Goal: Task Accomplishment & Management: Use online tool/utility

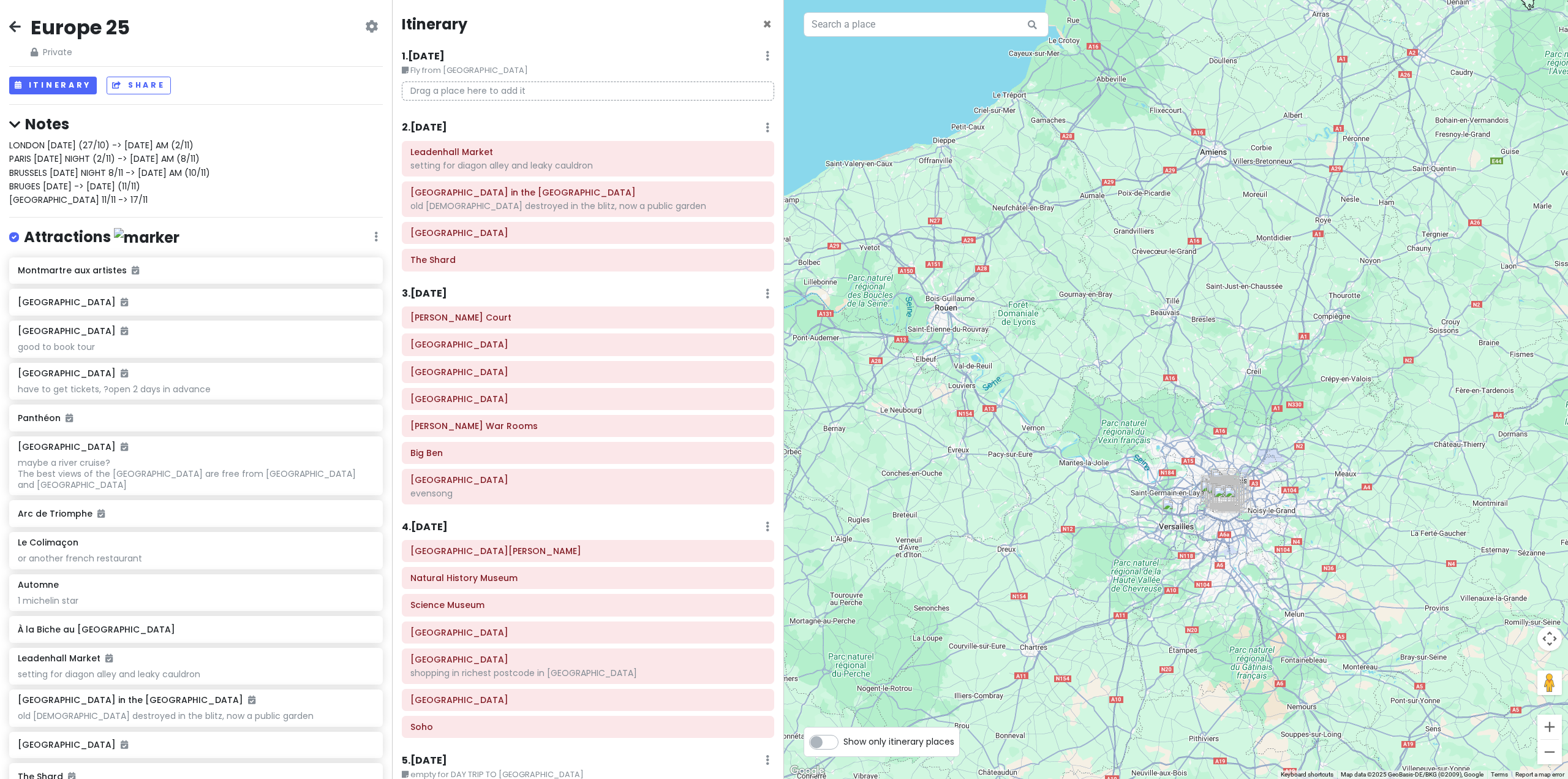
scroll to position [5553, 0]
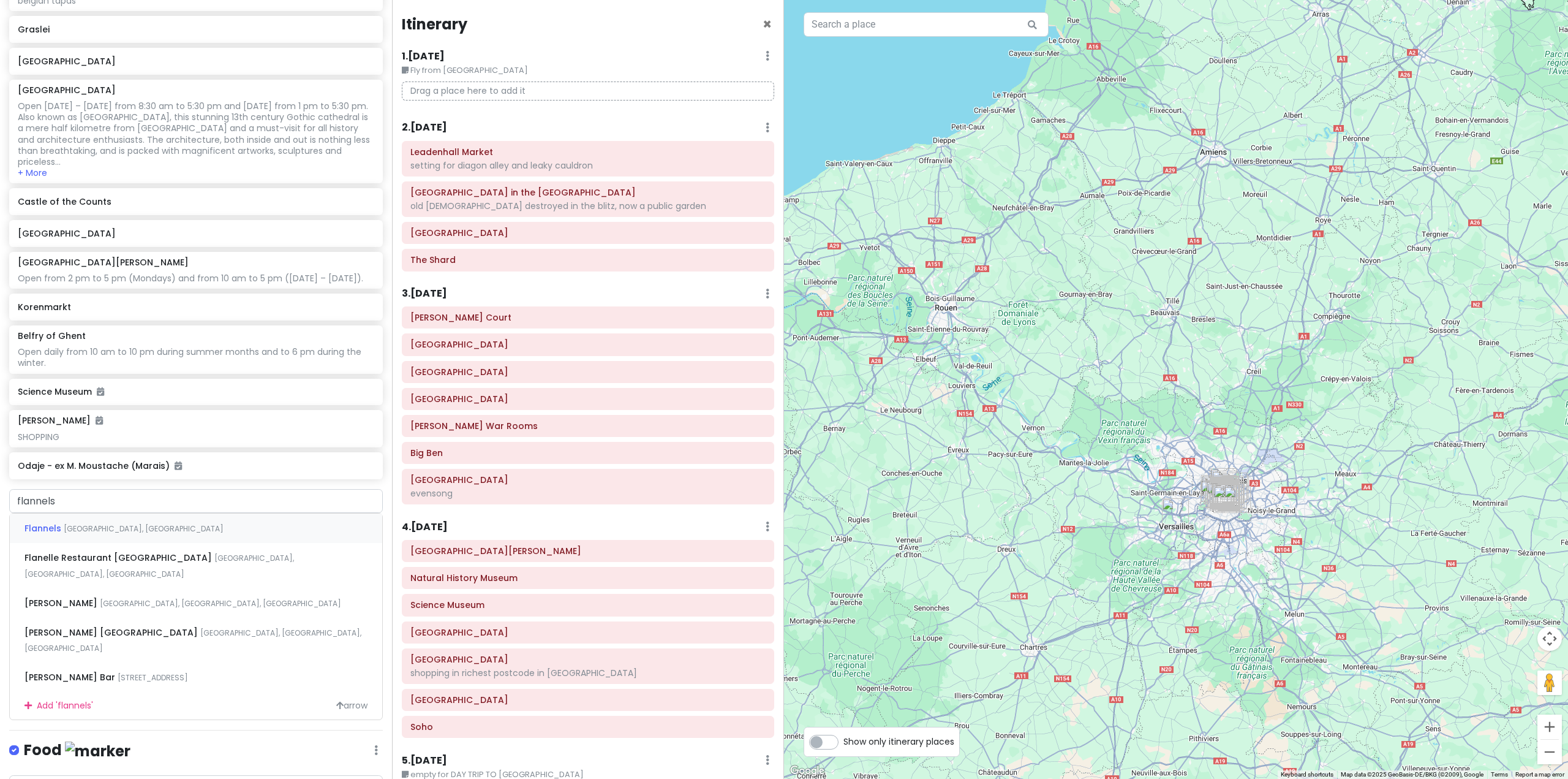
type input "flannels"
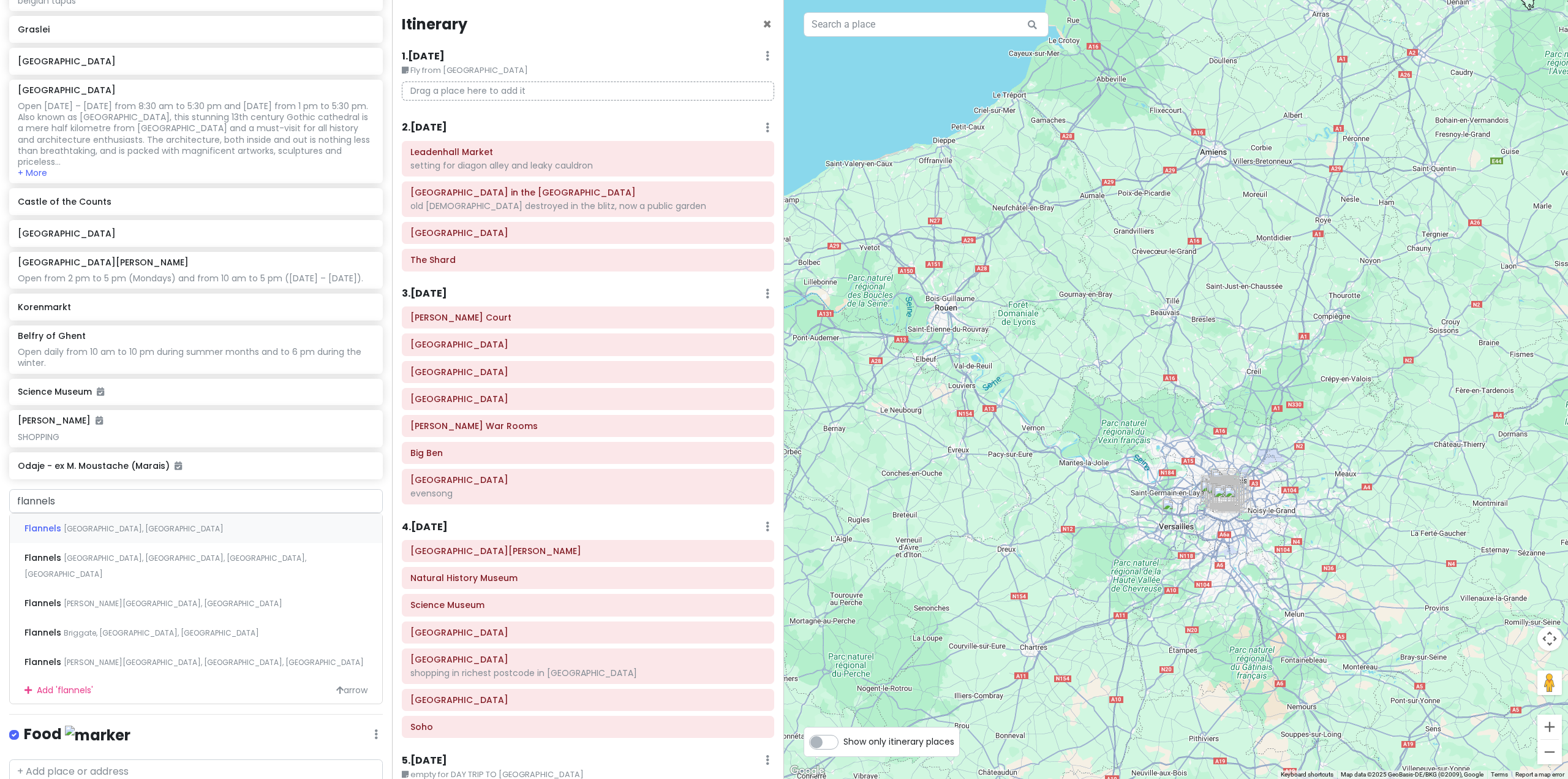
click at [120, 533] on span "[GEOGRAPHIC_DATA], [GEOGRAPHIC_DATA]" at bounding box center [144, 529] width 160 height 11
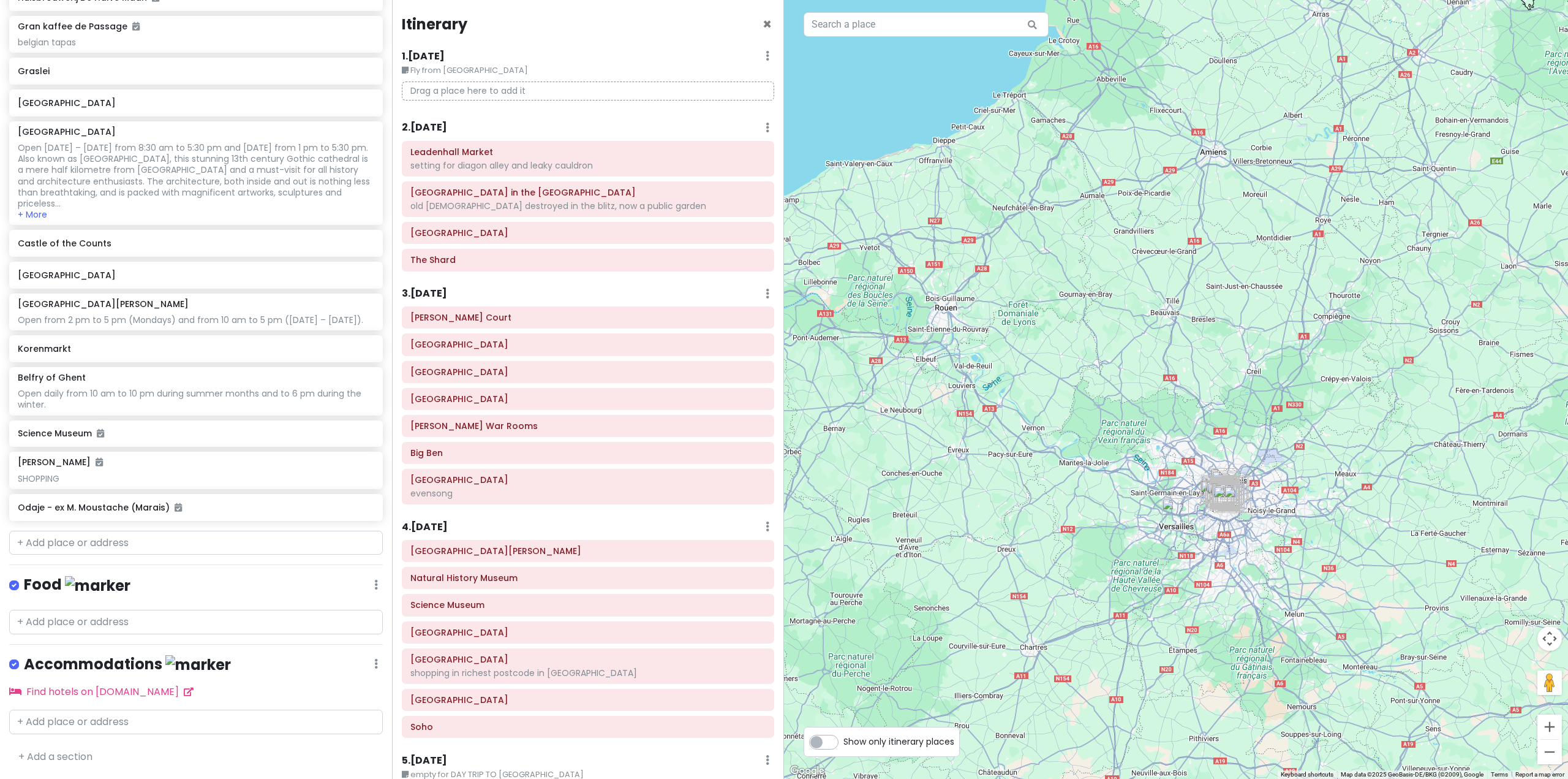
scroll to position [5584, 0]
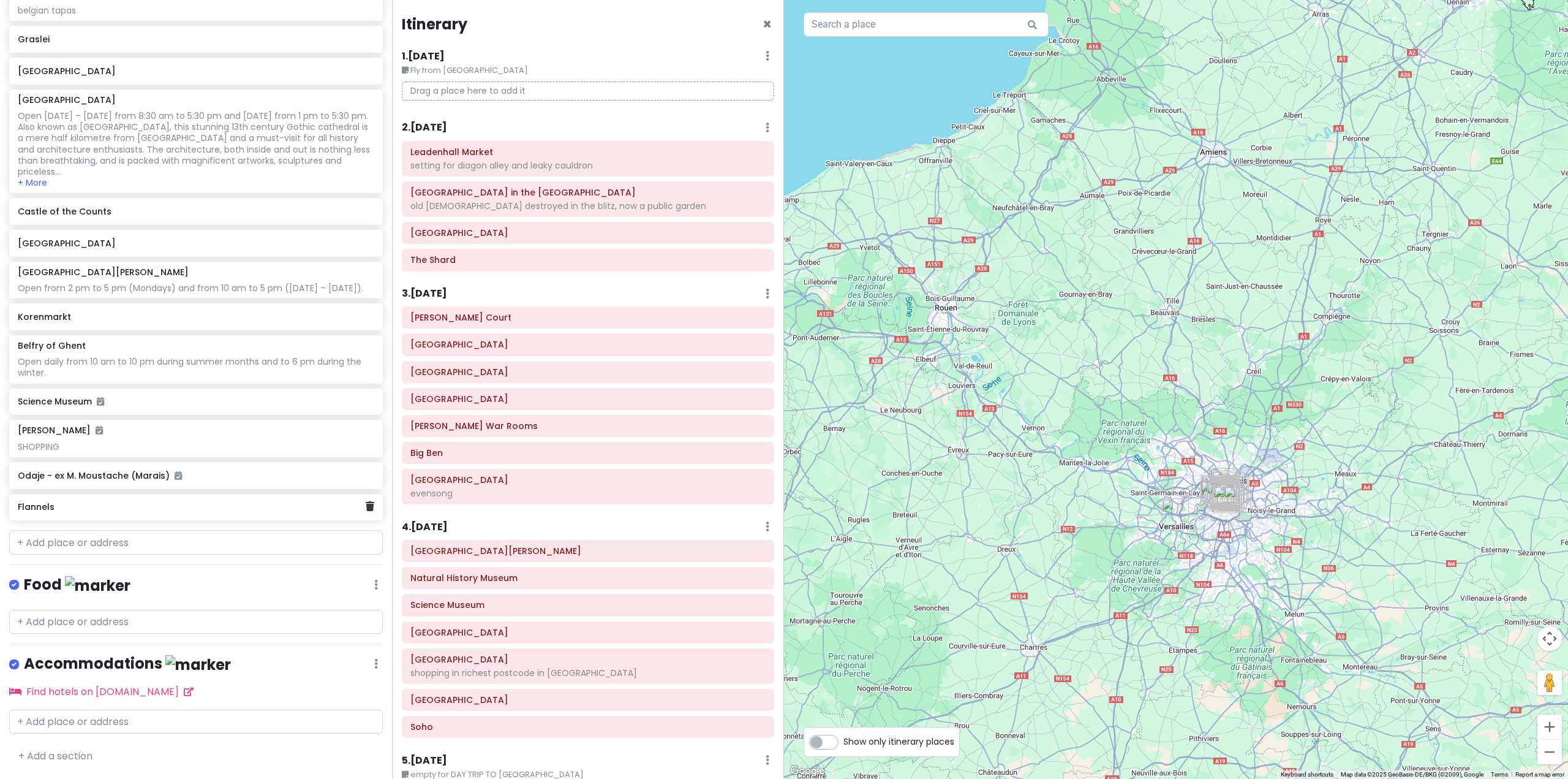
click at [181, 515] on div "Flannels" at bounding box center [192, 506] width 347 height 17
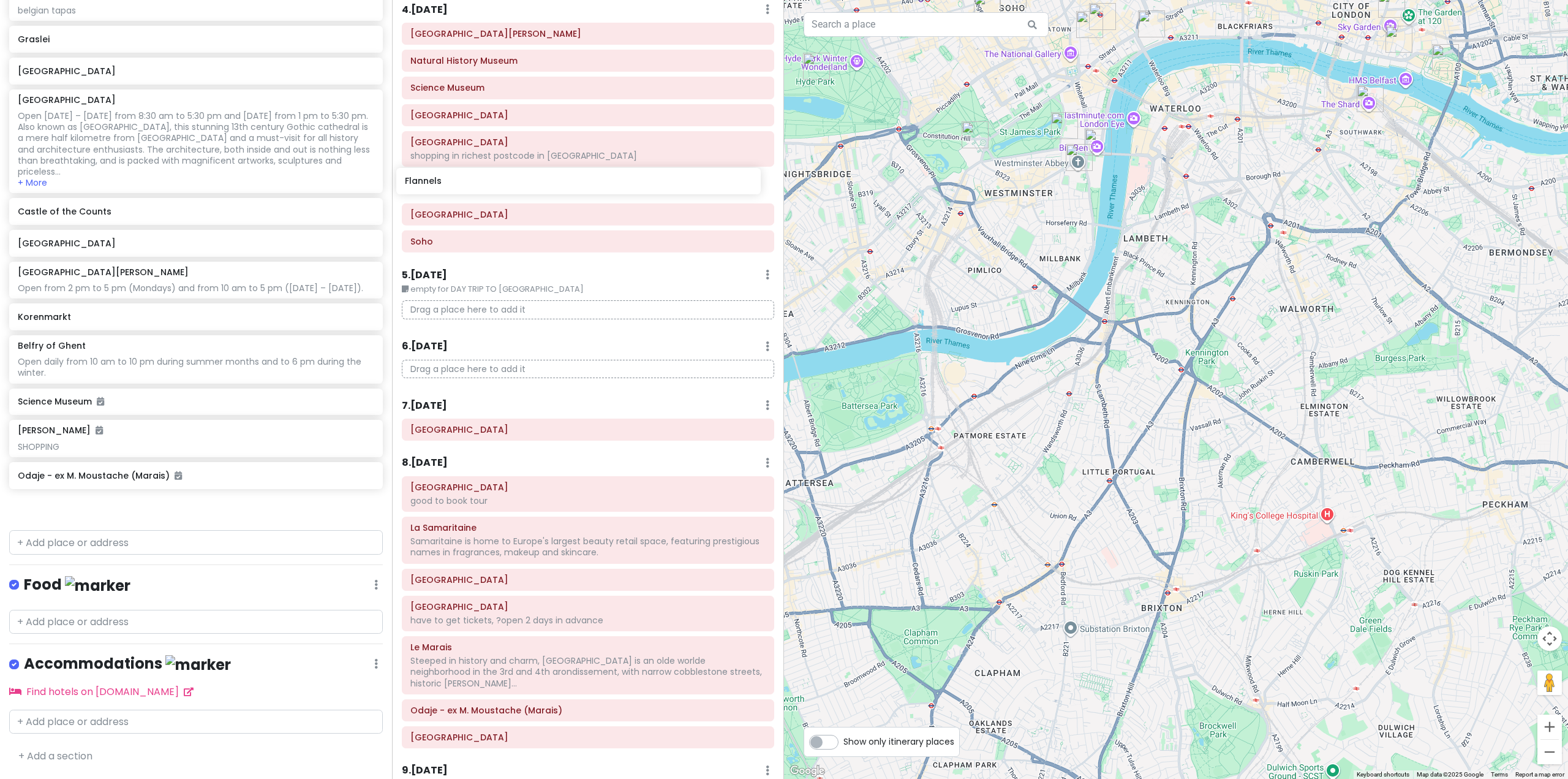
scroll to position [515, 0]
drag, startPoint x: 94, startPoint y: 515, endPoint x: 493, endPoint y: 222, distance: 495.0
click at [493, 222] on div "Europe 25 Private Change Dates Make a Copy Delete Trip Go Pro ⚡️ Give Feedback …" at bounding box center [784, 390] width 1568 height 779
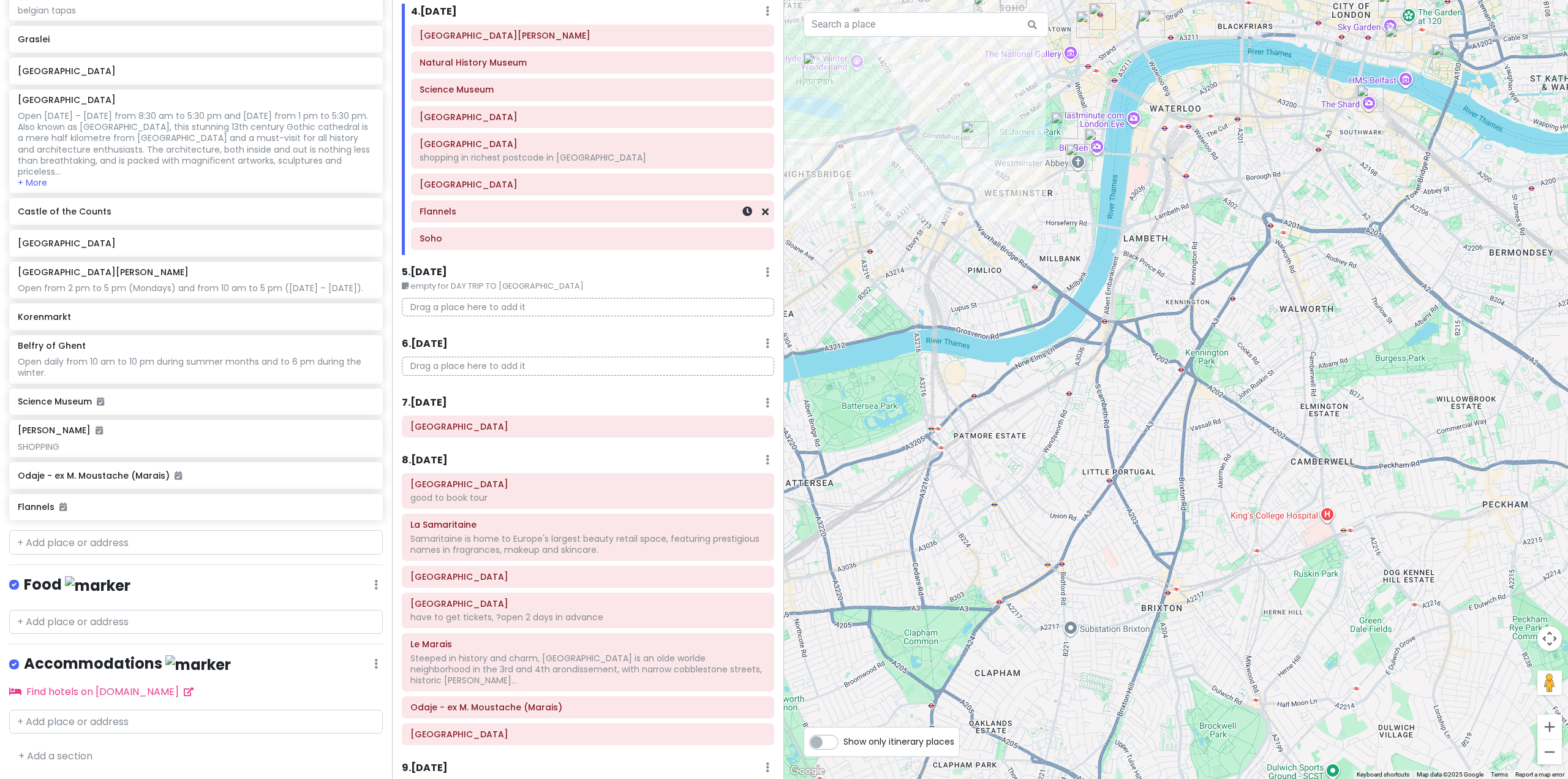
scroll to position [5553, 0]
click at [520, 218] on div "Flannels" at bounding box center [592, 210] width 346 height 17
click at [600, 220] on div "Flannels" at bounding box center [592, 210] width 346 height 17
click at [1059, 121] on img "Churchill War Rooms" at bounding box center [1065, 126] width 27 height 27
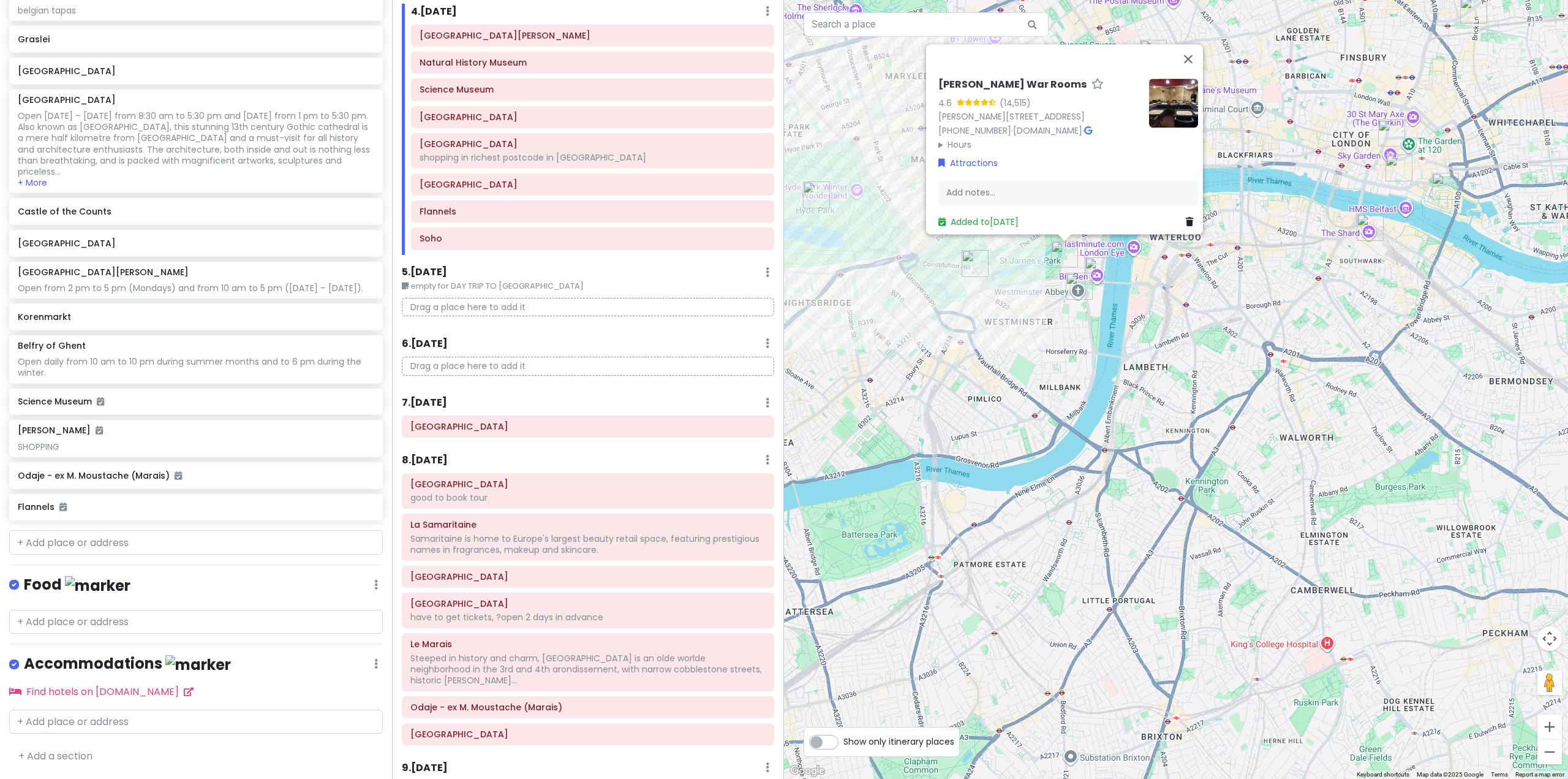
click at [1078, 331] on div "[PERSON_NAME] War Rooms 4.6 (14,515) [PERSON_NAME][STREET_ADDRESS] [PHONE_NUMBE…" at bounding box center [1176, 390] width 784 height 779
click at [1150, 341] on div "[PERSON_NAME] War Rooms 4.6 (14,515) [PERSON_NAME][STREET_ADDRESS] [PHONE_NUMBE…" at bounding box center [1176, 390] width 784 height 779
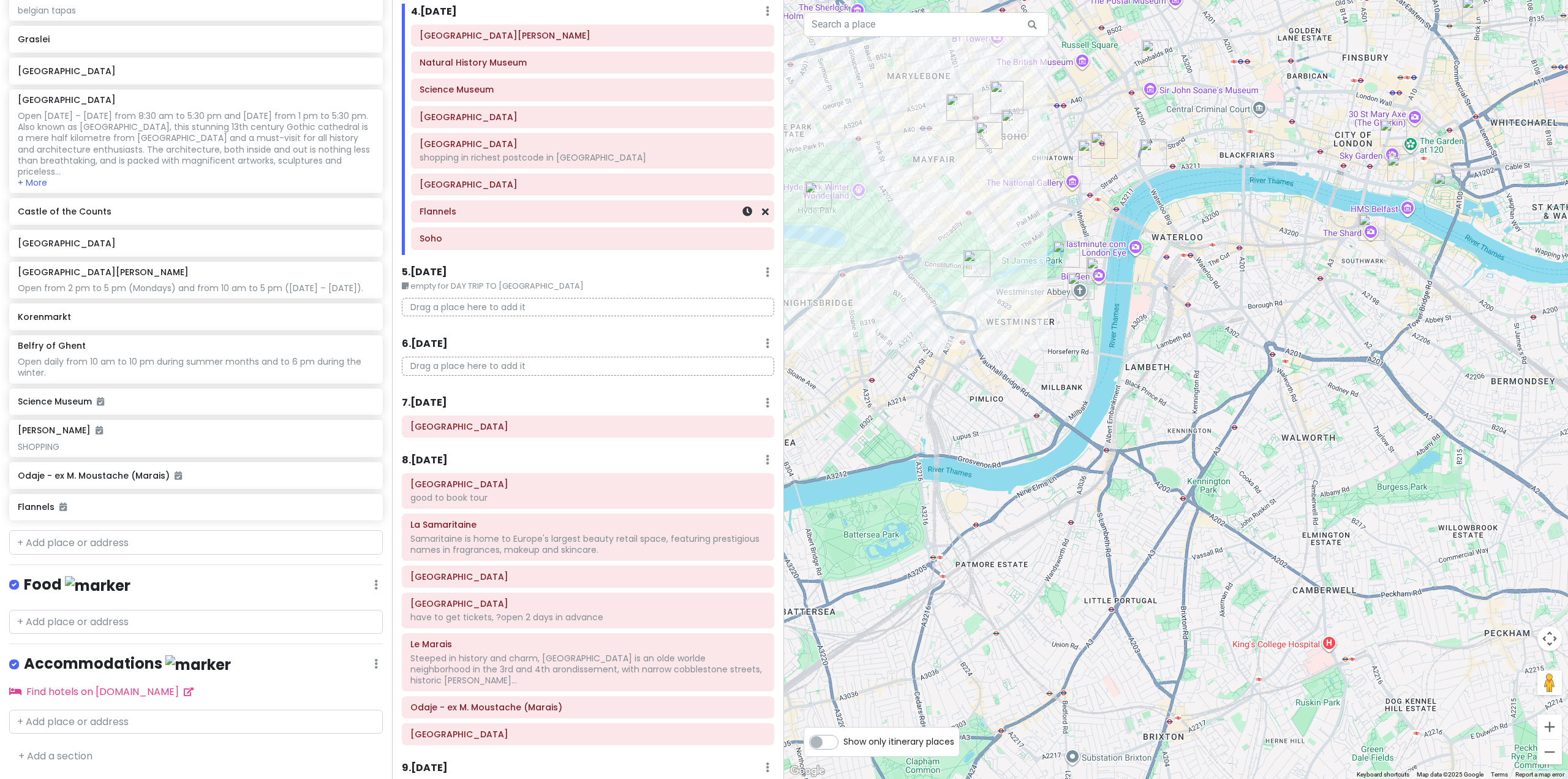
click at [649, 219] on div "Flannels" at bounding box center [592, 210] width 346 height 17
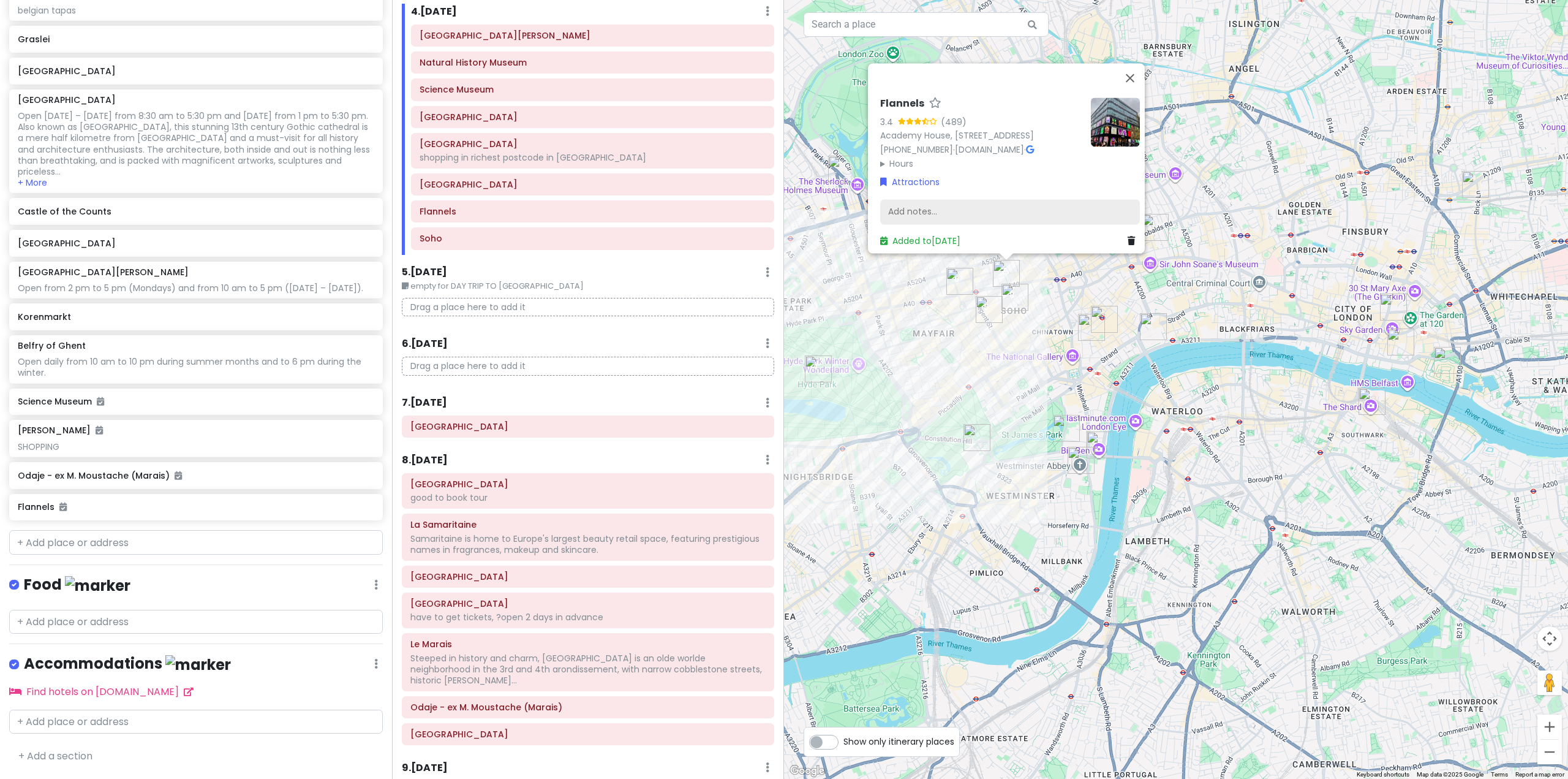
click at [980, 201] on div "Add notes..." at bounding box center [1010, 211] width 260 height 26
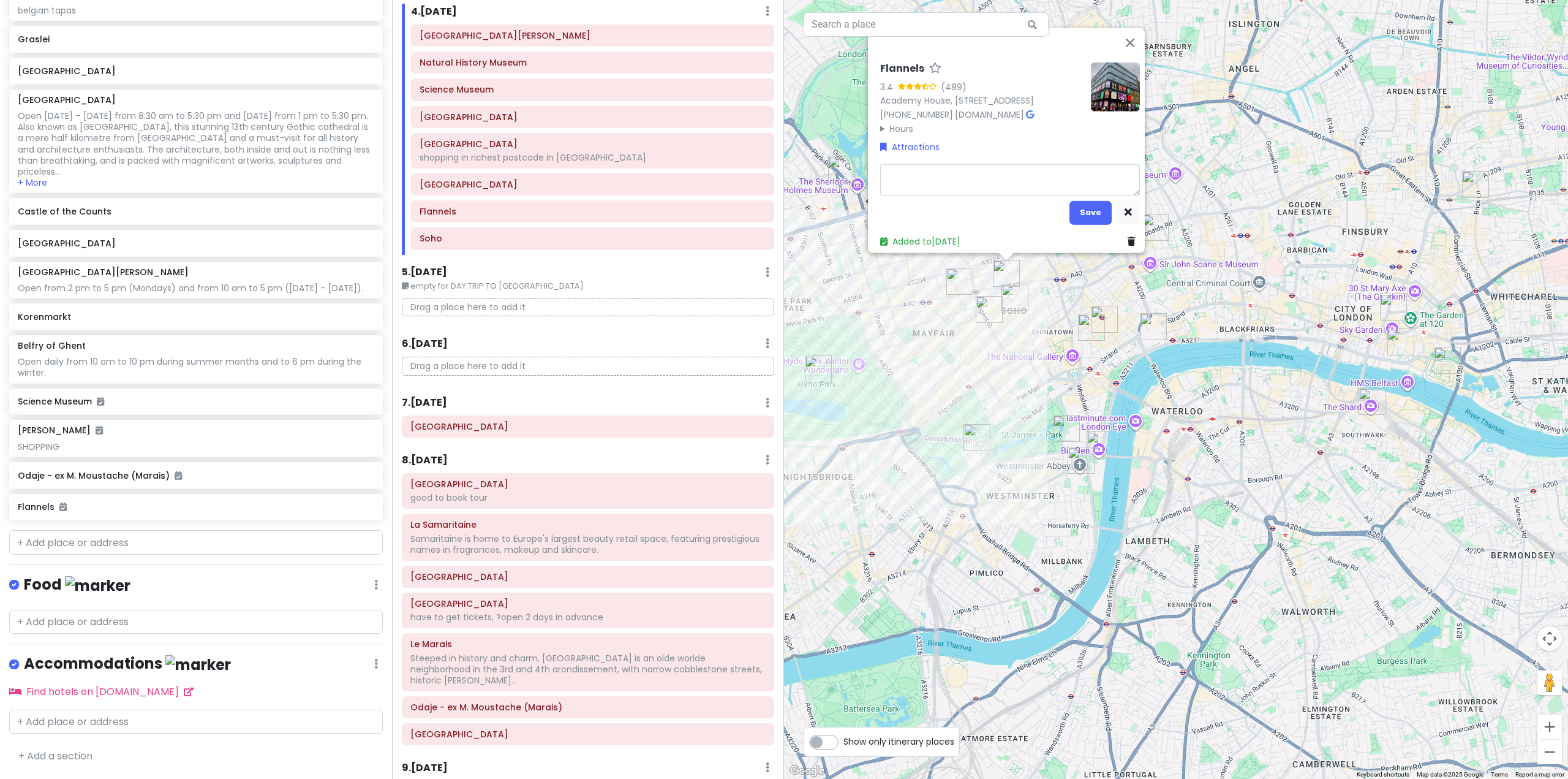
type textarea "x"
type textarea "k"
type textarea "x"
type textarea "ki"
type textarea "x"
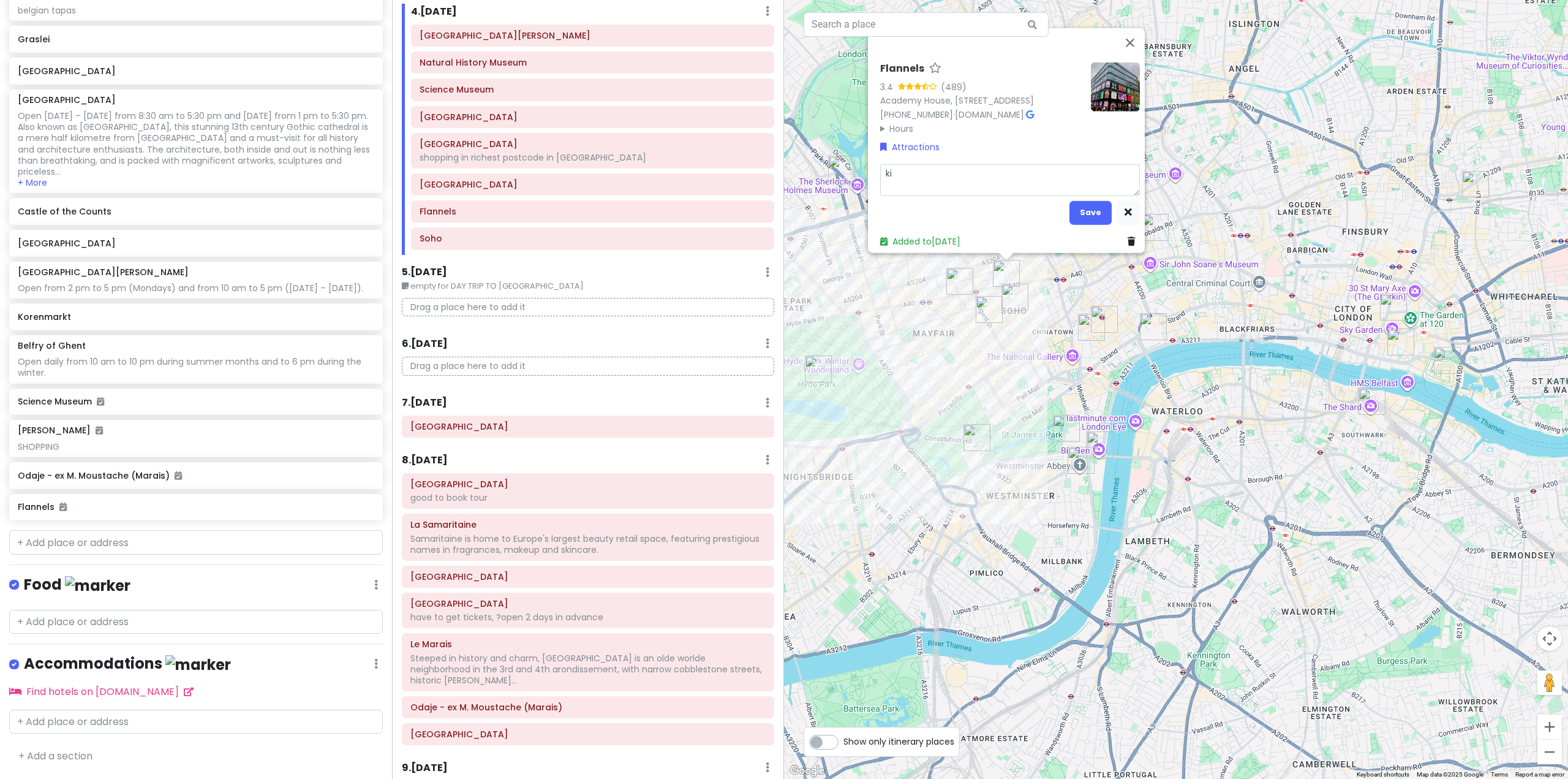
type textarea "kit"
type textarea "x"
type textarea "kitr"
type textarea "x"
type textarea "kitri"
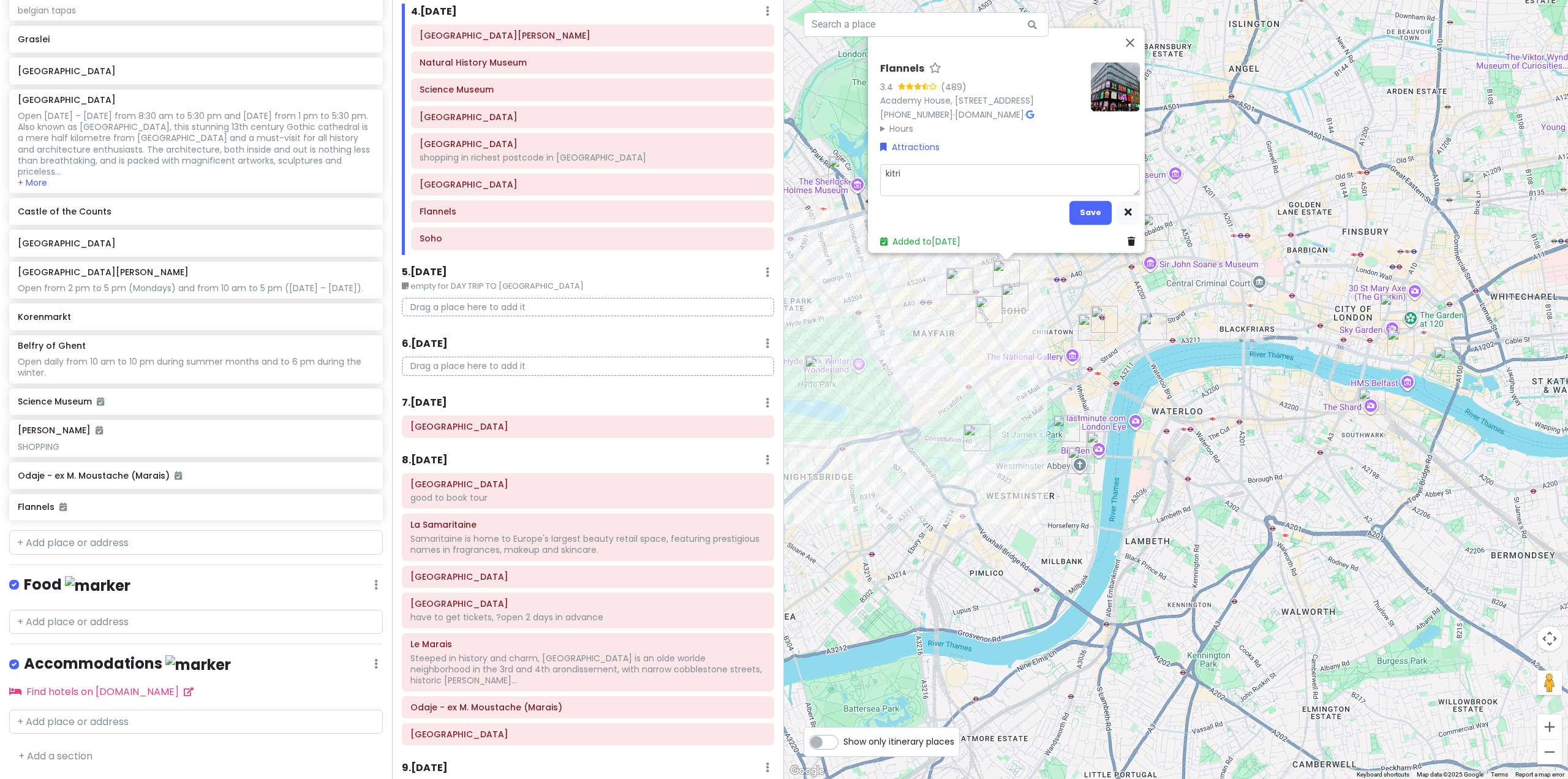
type textarea "x"
type textarea "kitri"
type textarea "x"
type textarea "kitri c"
type textarea "x"
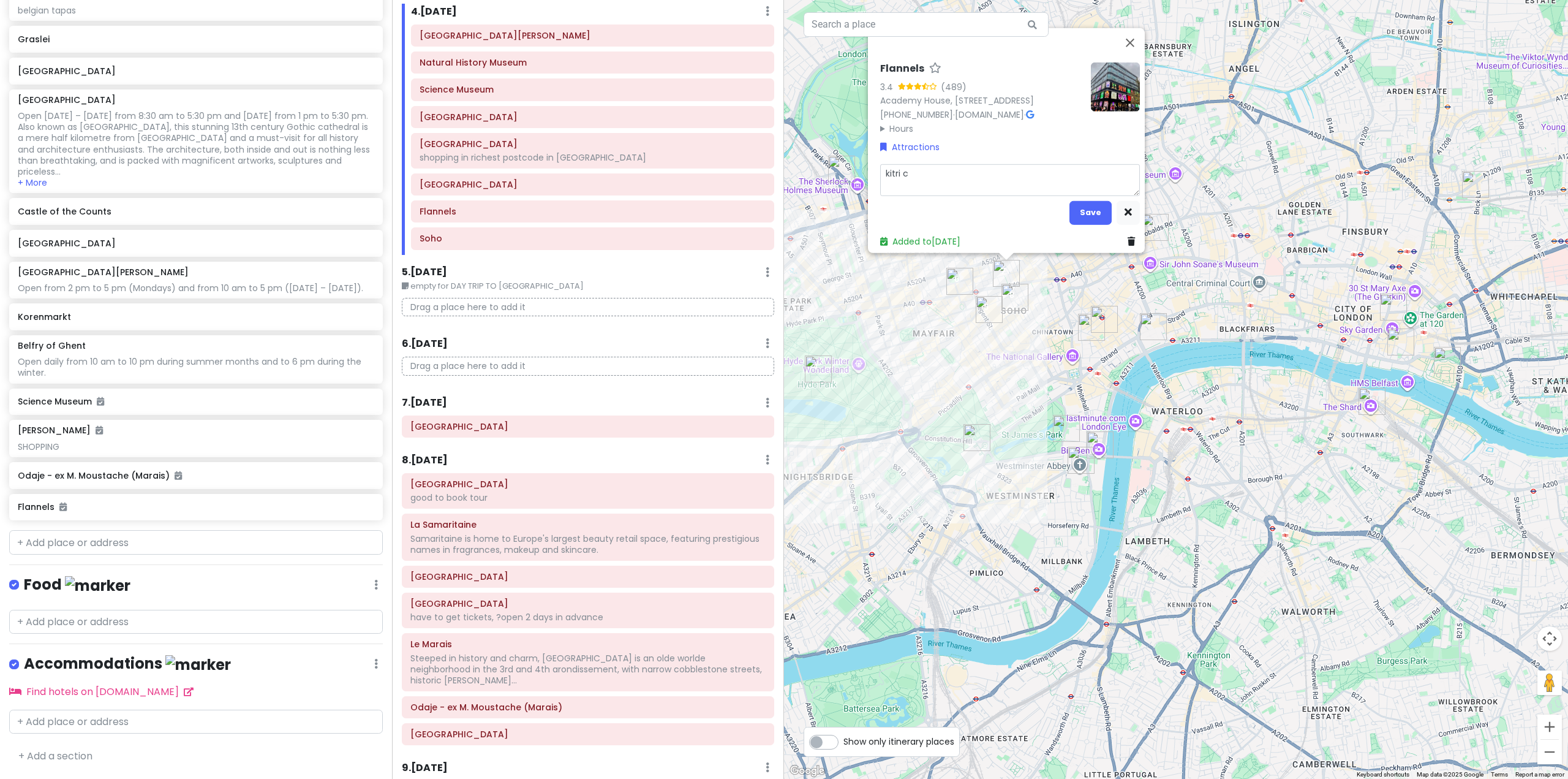
type textarea "kitri cl"
type textarea "x"
type textarea "kitri clo"
type textarea "x"
type textarea "kitri clot"
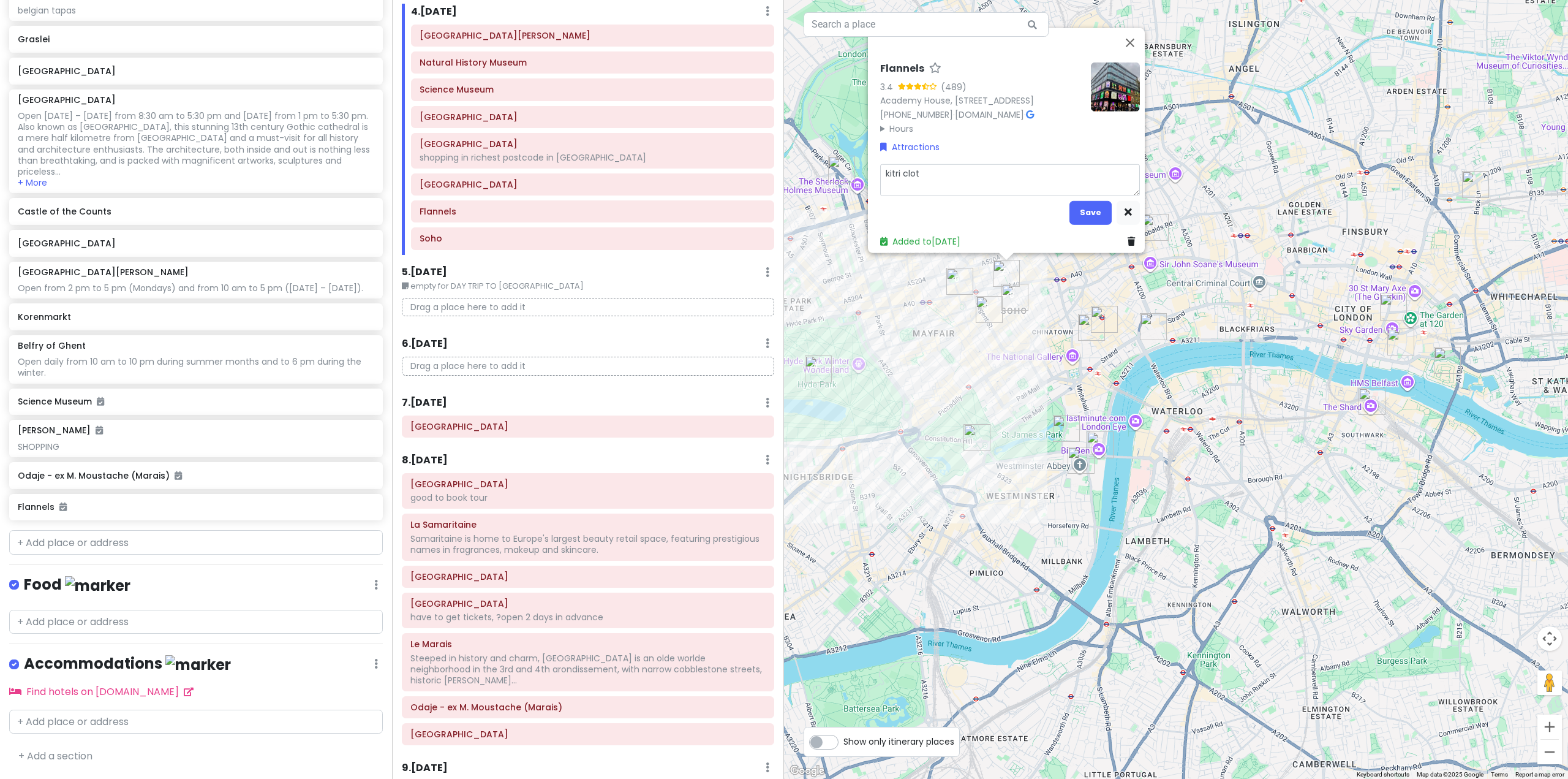
type textarea "x"
type textarea "kitri cloth"
type textarea "x"
type textarea "kitri clothi"
type textarea "x"
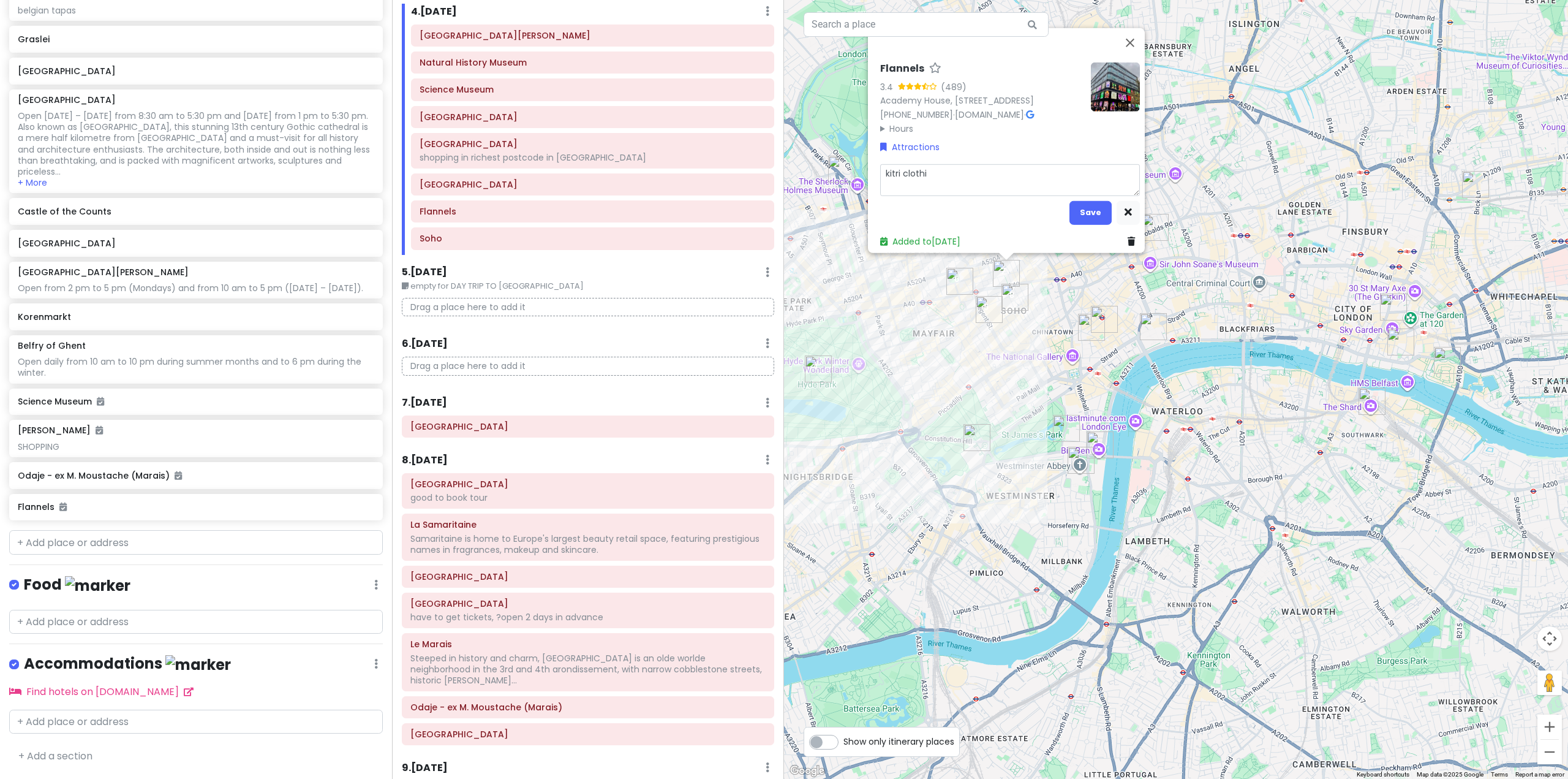
type textarea "kitri clothin"
type textarea "x"
type textarea "kitri clothing"
type textarea "x"
type textarea "kitri clothing."
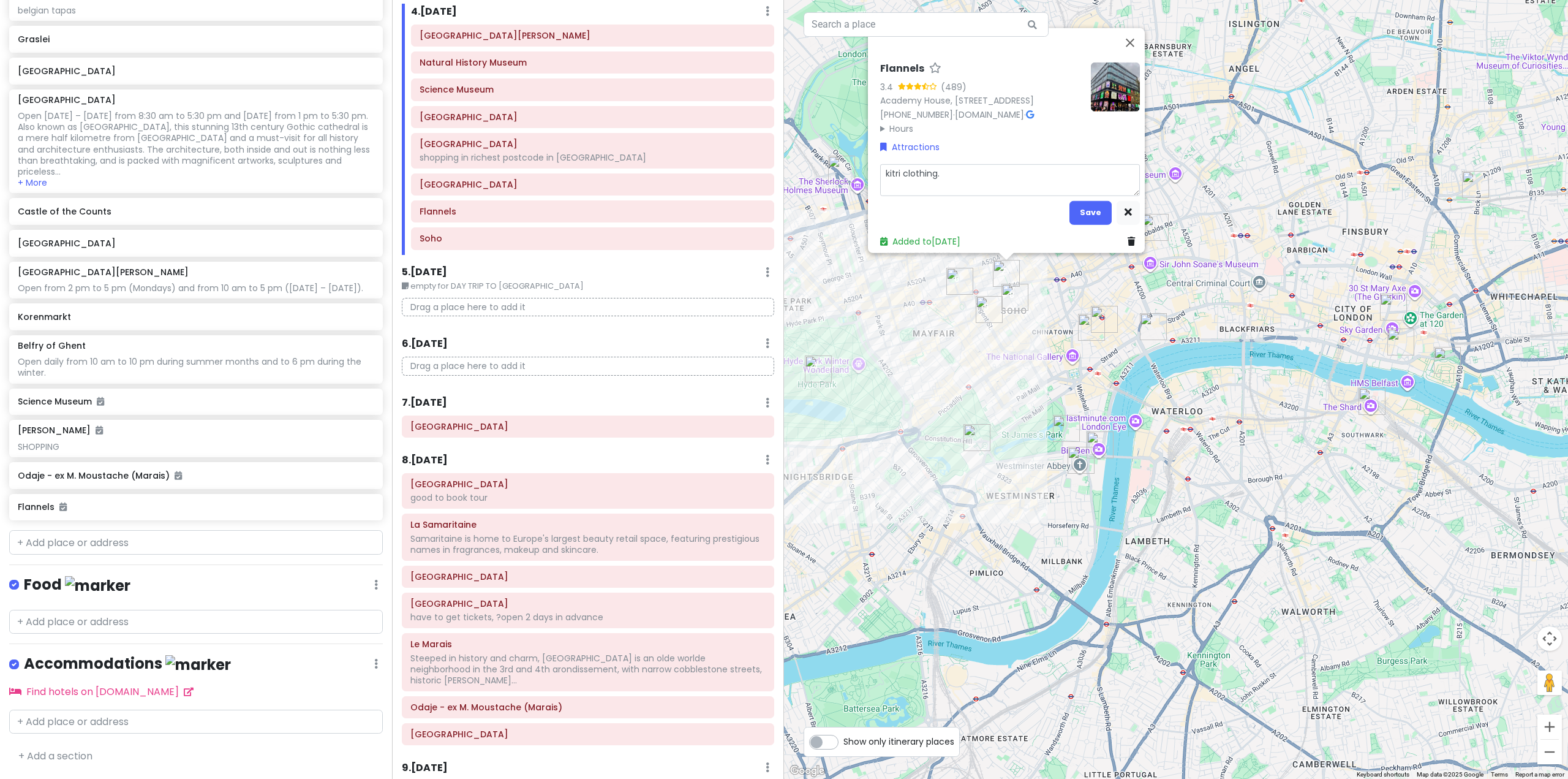
type textarea "x"
type textarea "kitri clothing."
type textarea "x"
type textarea "kitri clothing. a"
type textarea "x"
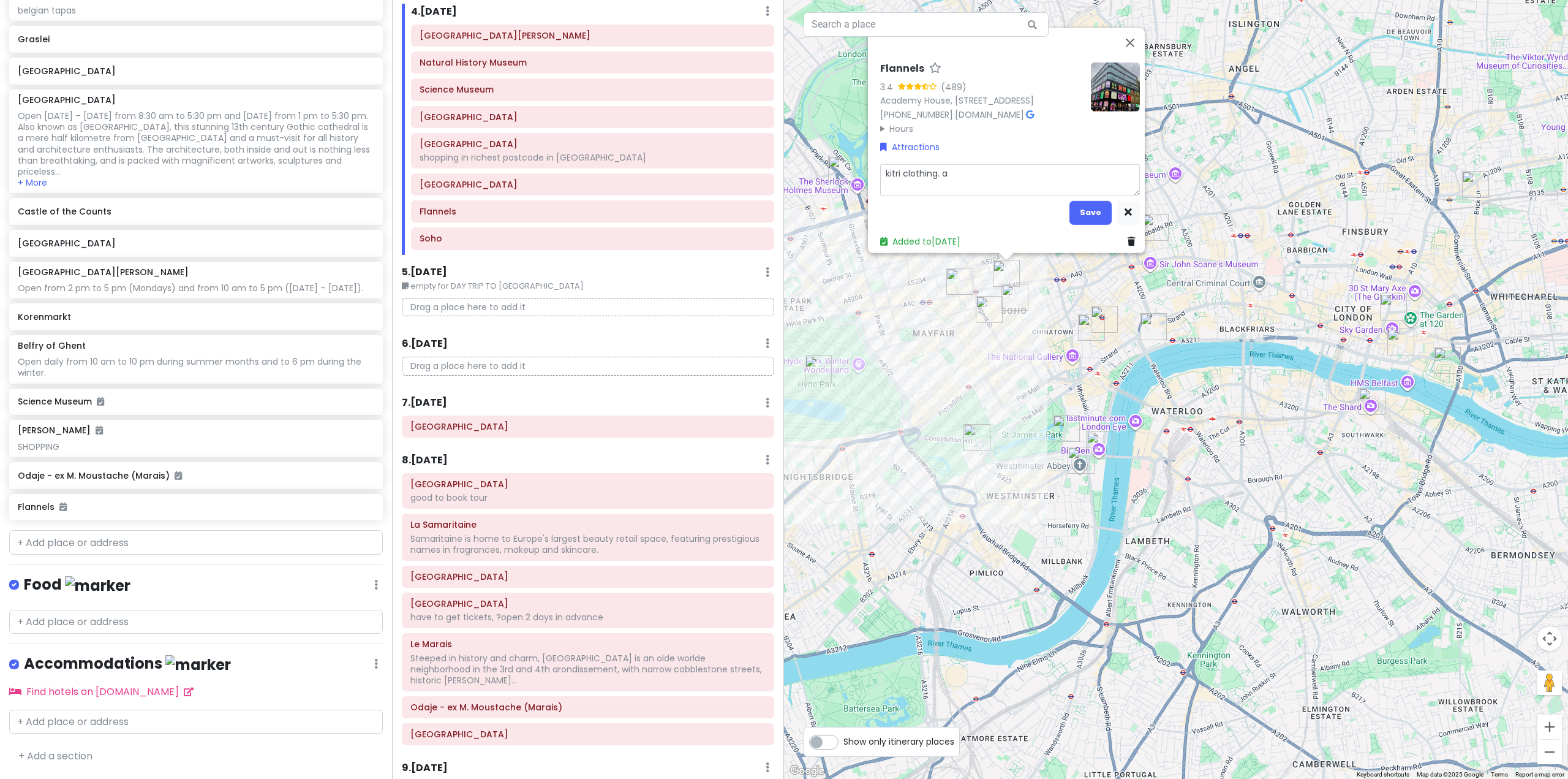
type textarea "kitri clothing. al"
type textarea "x"
type textarea "kitri clothing. als"
type textarea "x"
type textarea "kitri clothing. also"
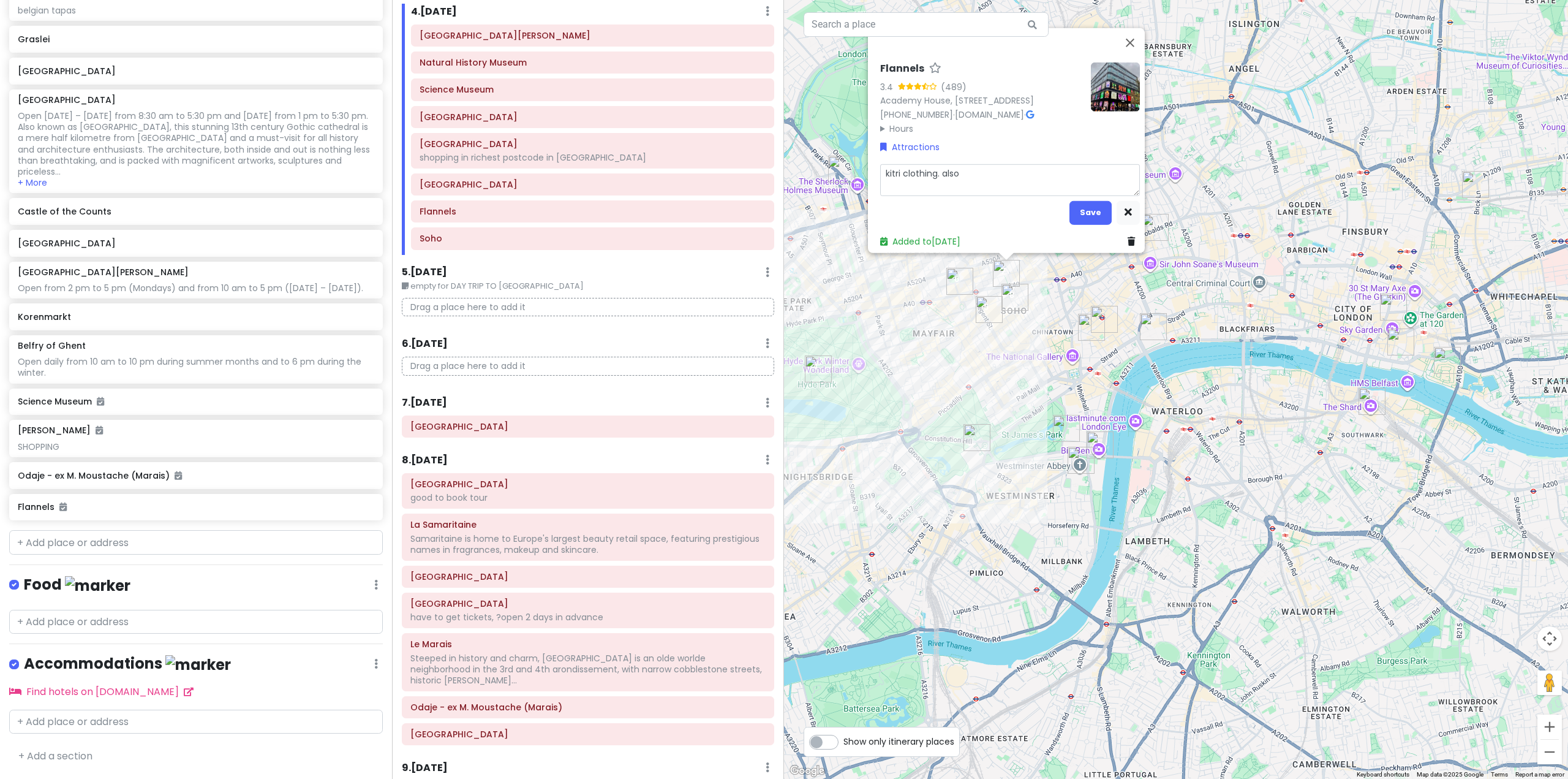
type textarea "x"
type textarea "kitri clothing. also"
type textarea "x"
type textarea "kitri clothing. also a"
type textarea "x"
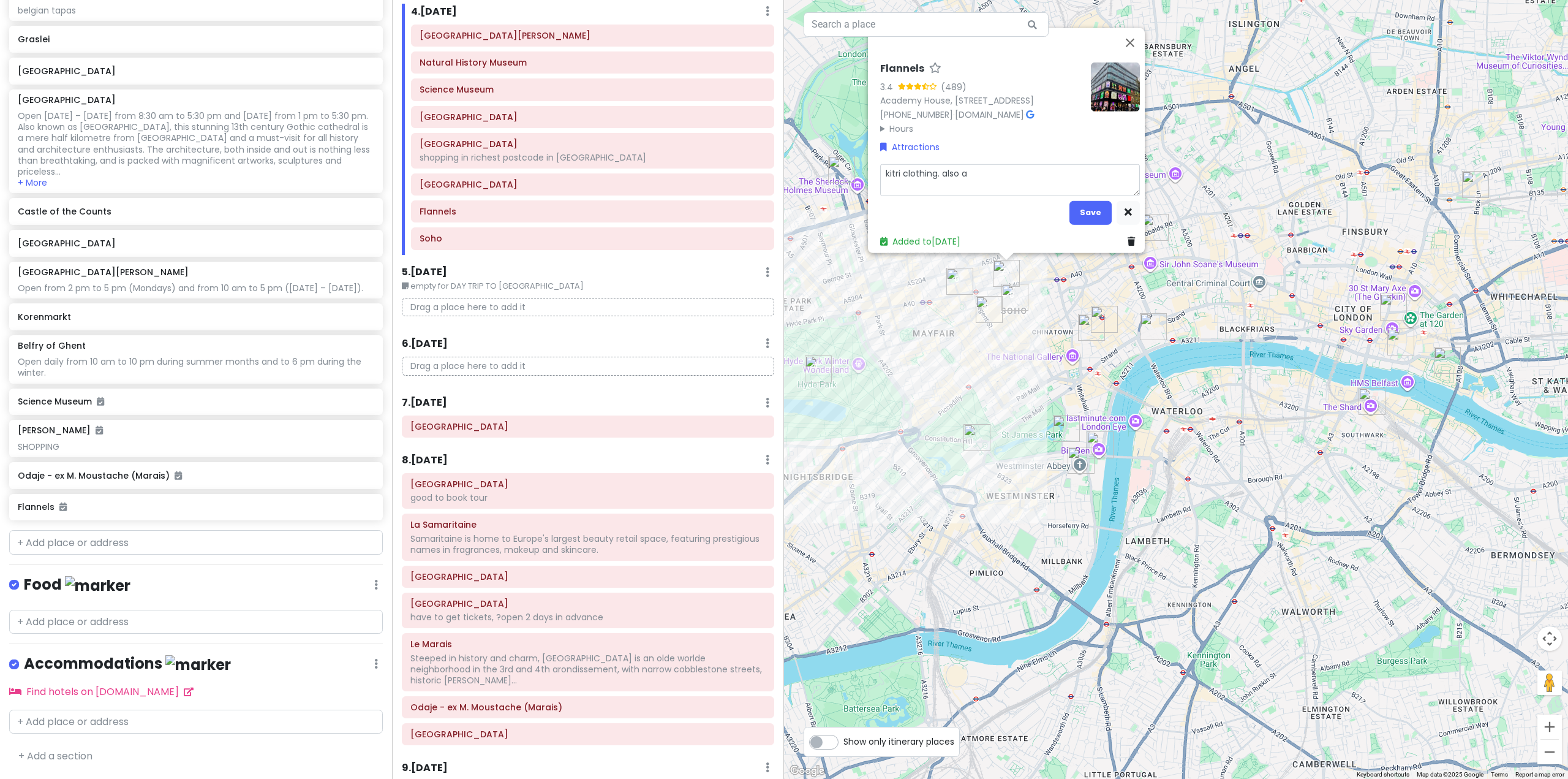
type textarea "kitri clothing. also at"
type textarea "x"
type textarea "kitri clothing. also at"
type textarea "x"
type textarea "kitri clothing. also at l"
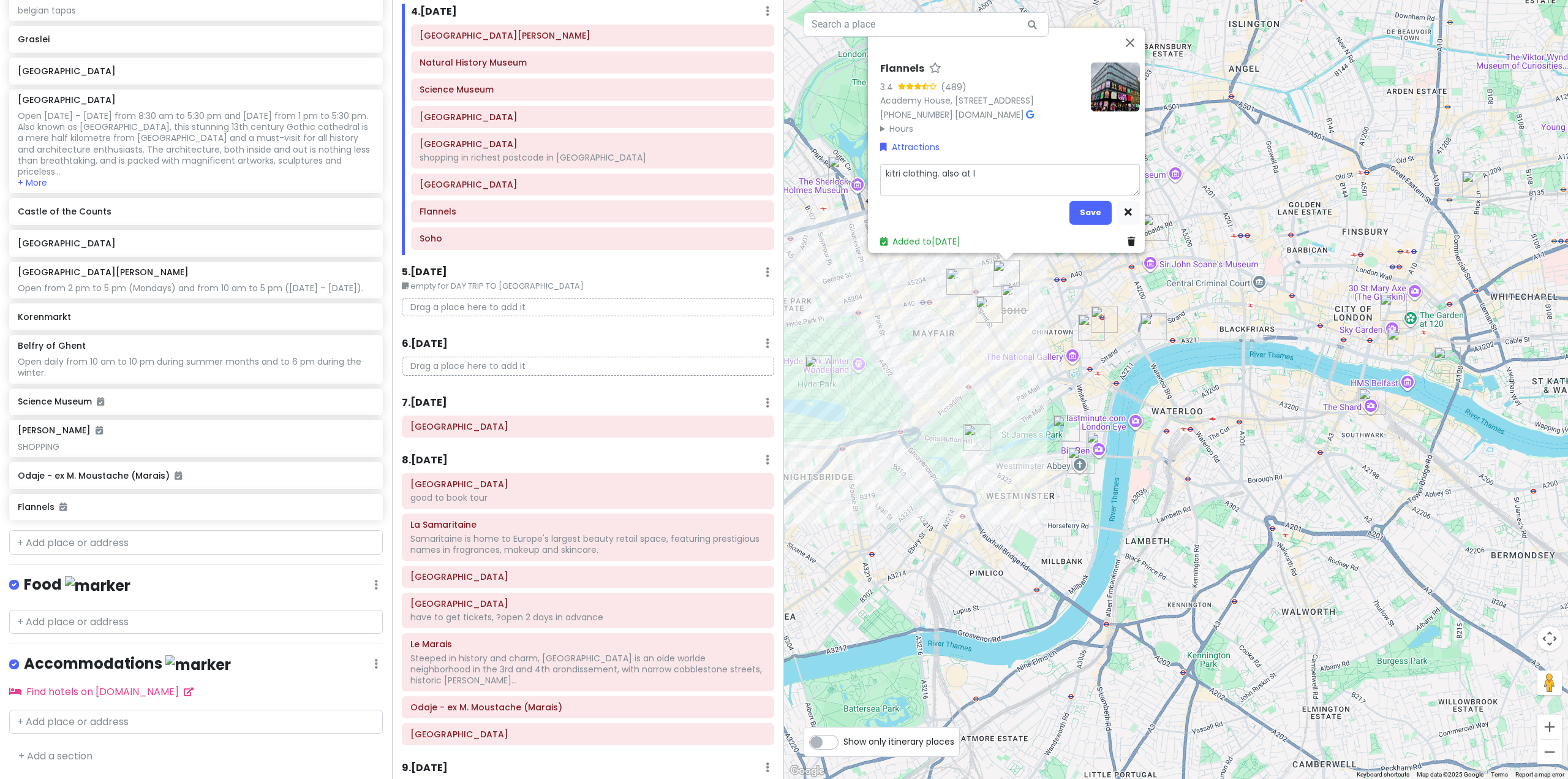
type textarea "x"
type textarea "kitri clothing. also at le"
type textarea "x"
type textarea "kitri clothing. also at le"
type textarea "x"
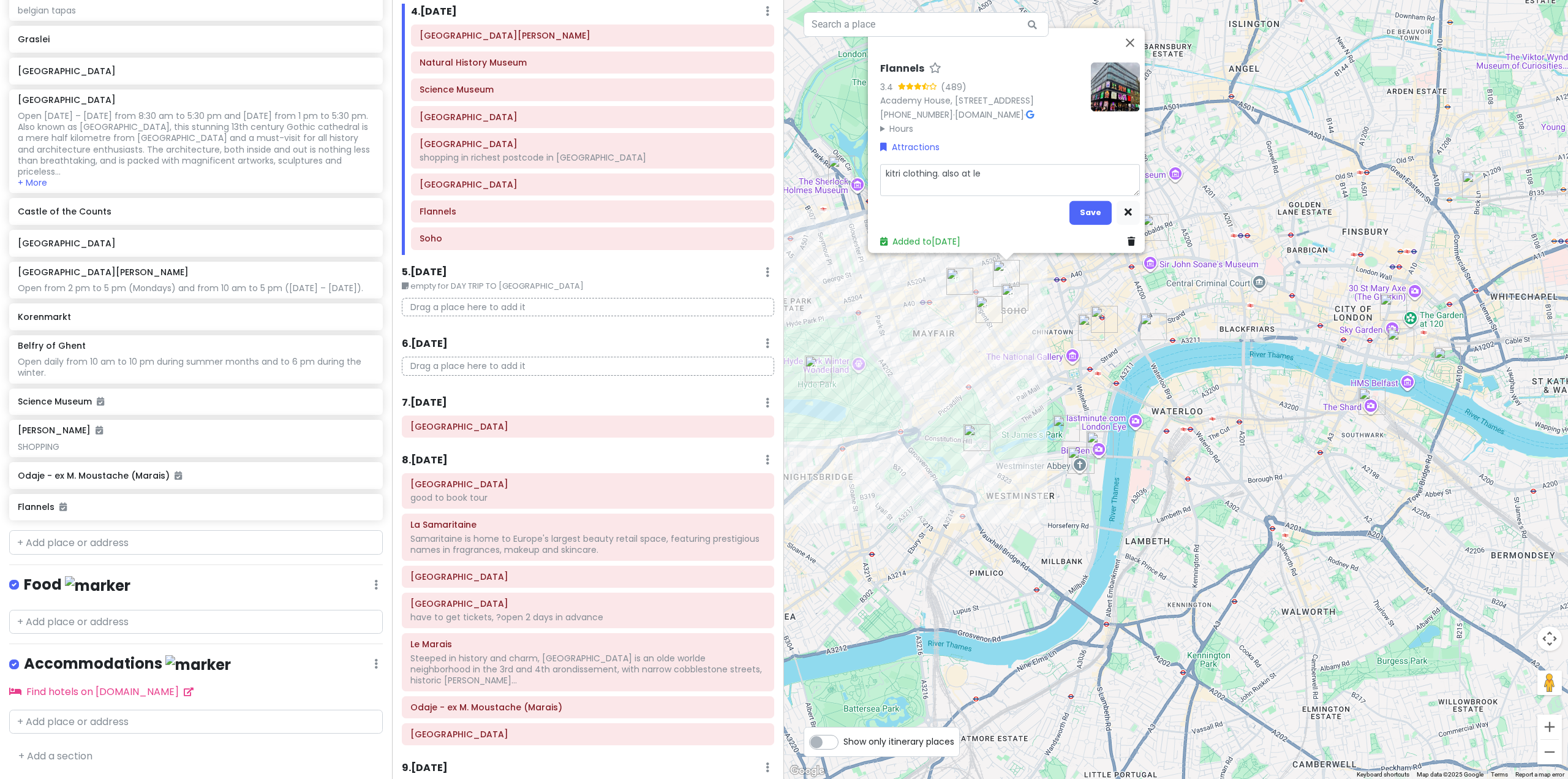
type textarea "kitri clothing. also at le b"
type textarea "x"
type textarea "kitri clothing. also at [GEOGRAPHIC_DATA]"
type textarea "x"
type textarea "kitri clothing. also at le bon"
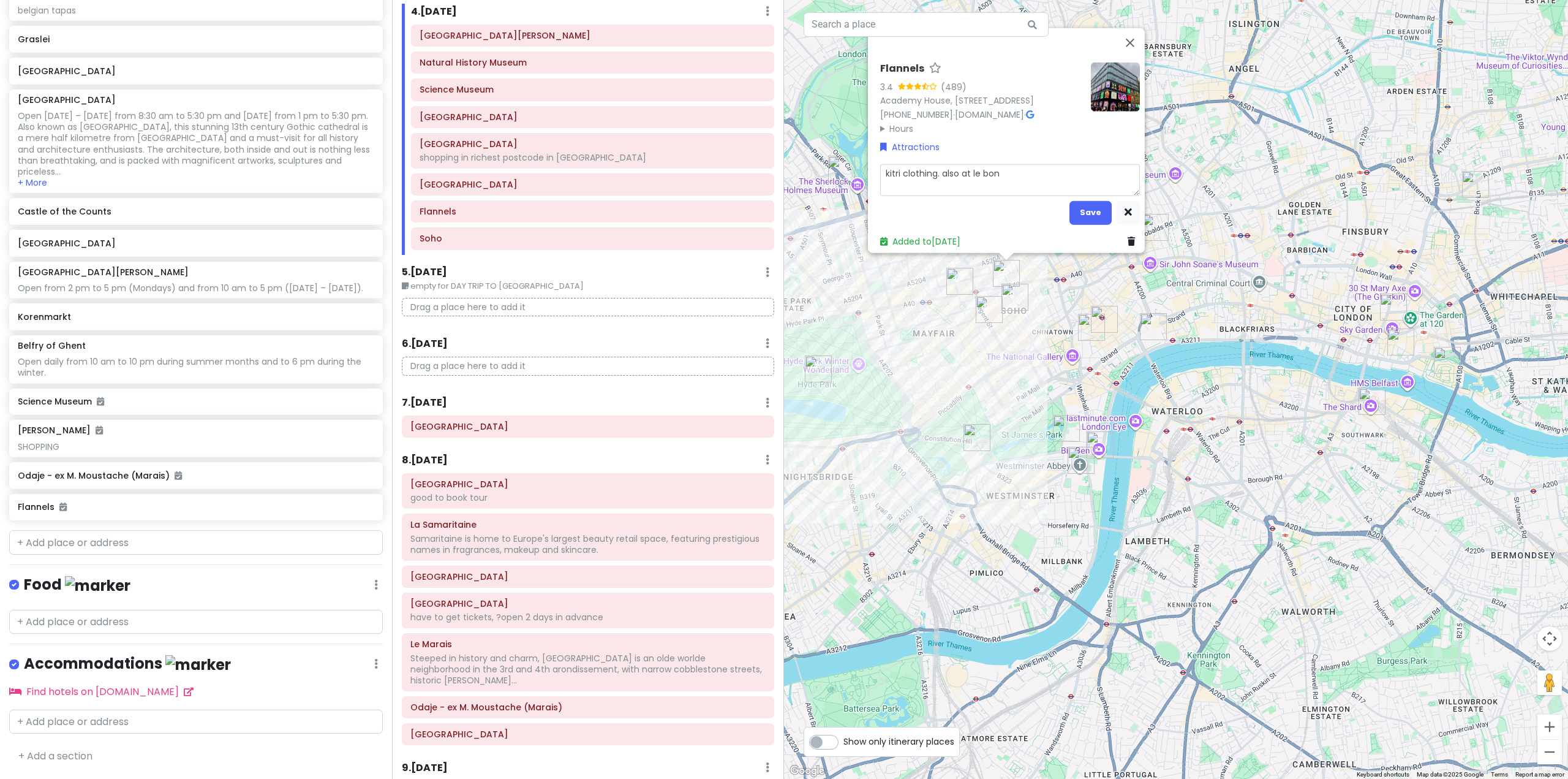
type textarea "x"
type textarea "kitri clothing. also at le bon"
type textarea "x"
type textarea "kitri clothing. also at le bon m"
type textarea "x"
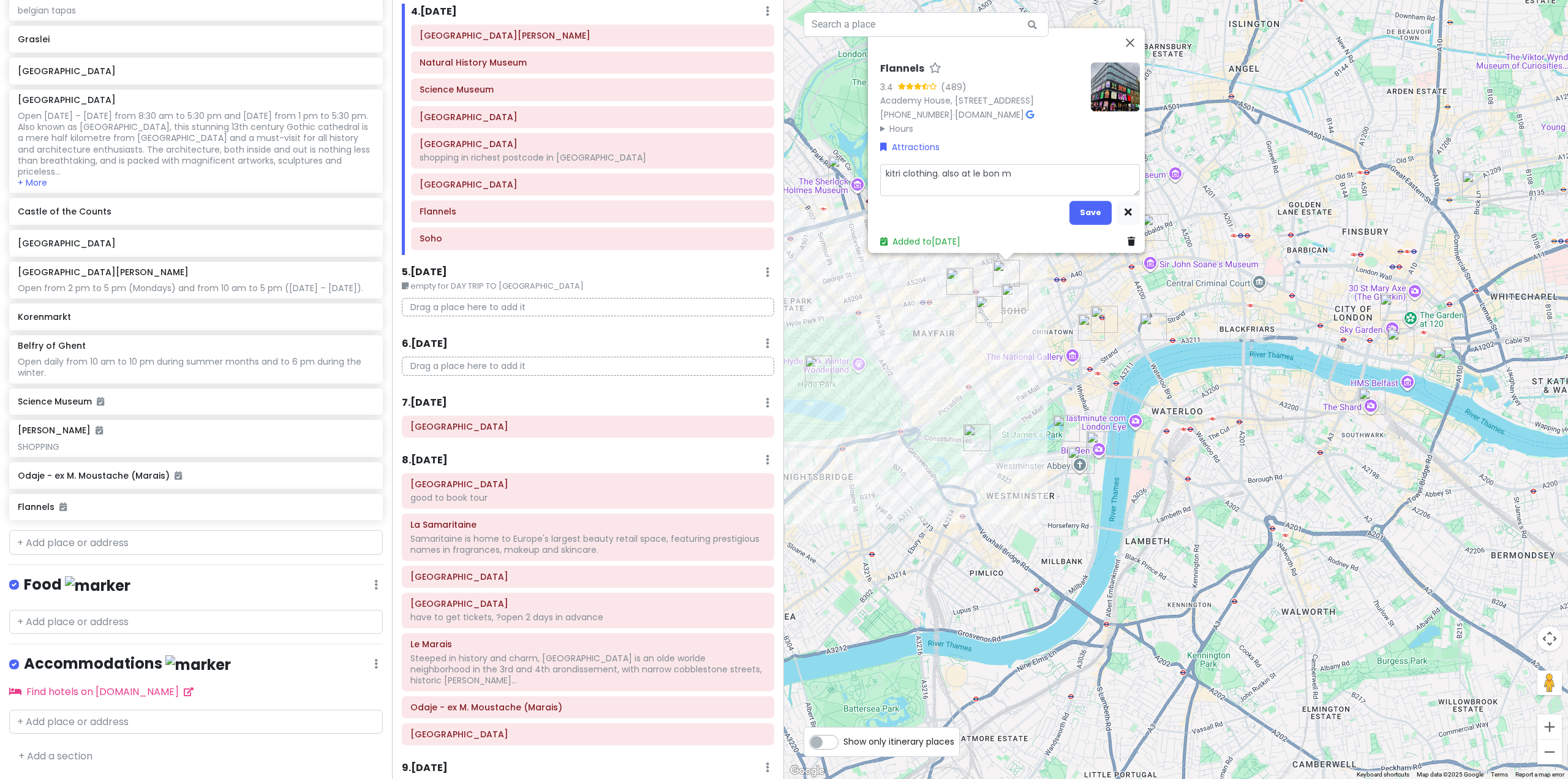
type textarea "kitri clothing. also at le [GEOGRAPHIC_DATA]"
type textarea "x"
type textarea "kitri clothing. also at le [GEOGRAPHIC_DATA]"
type textarea "x"
type textarea "kitri clothing. also at le bon marc"
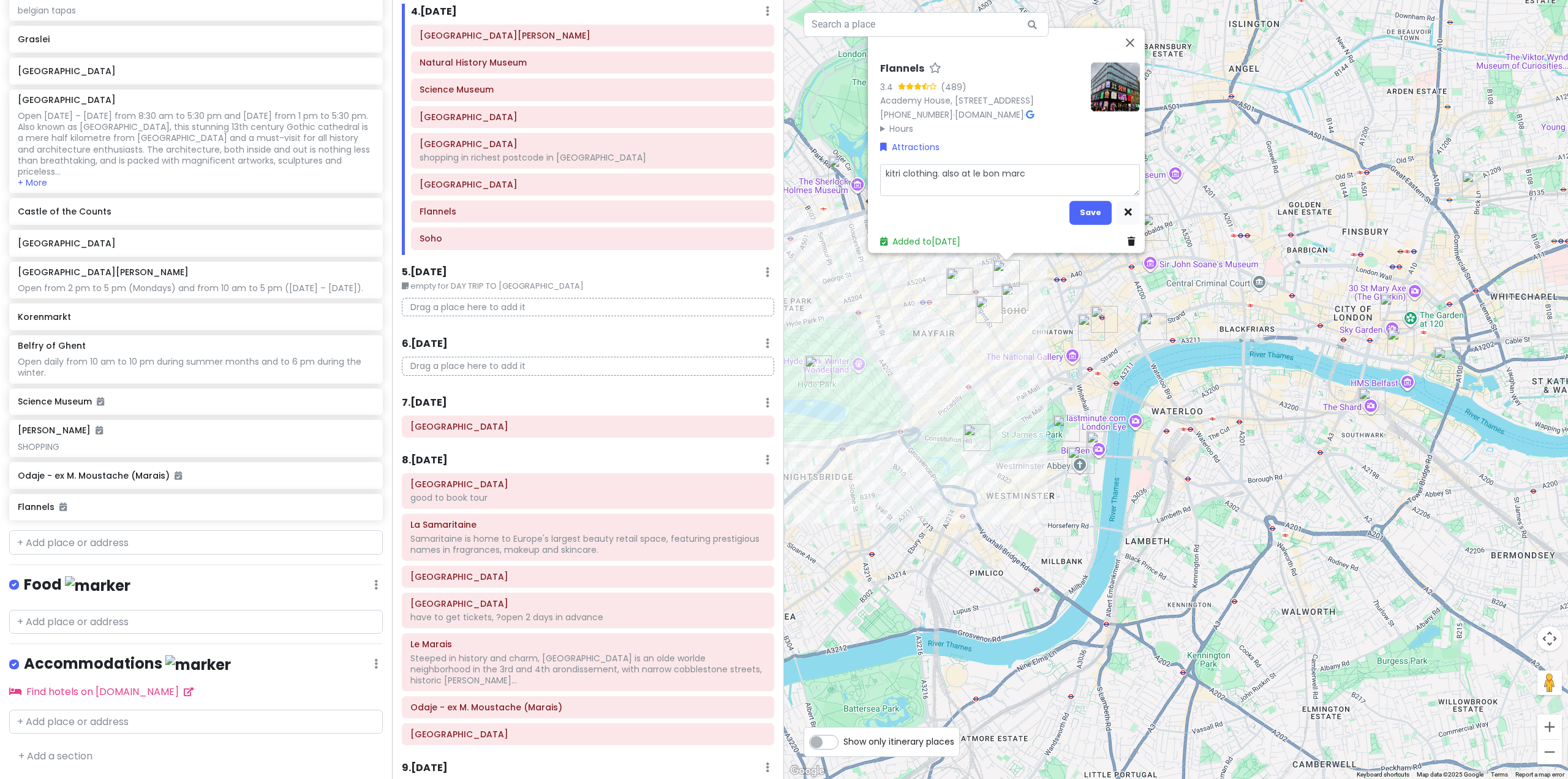
type textarea "x"
type textarea "kitri clothing. also at le bon march"
type textarea "x"
type textarea "kitri clothing. also at le [GEOGRAPHIC_DATA]"
drag, startPoint x: 1092, startPoint y: 202, endPoint x: 1080, endPoint y: 201, distance: 12.0
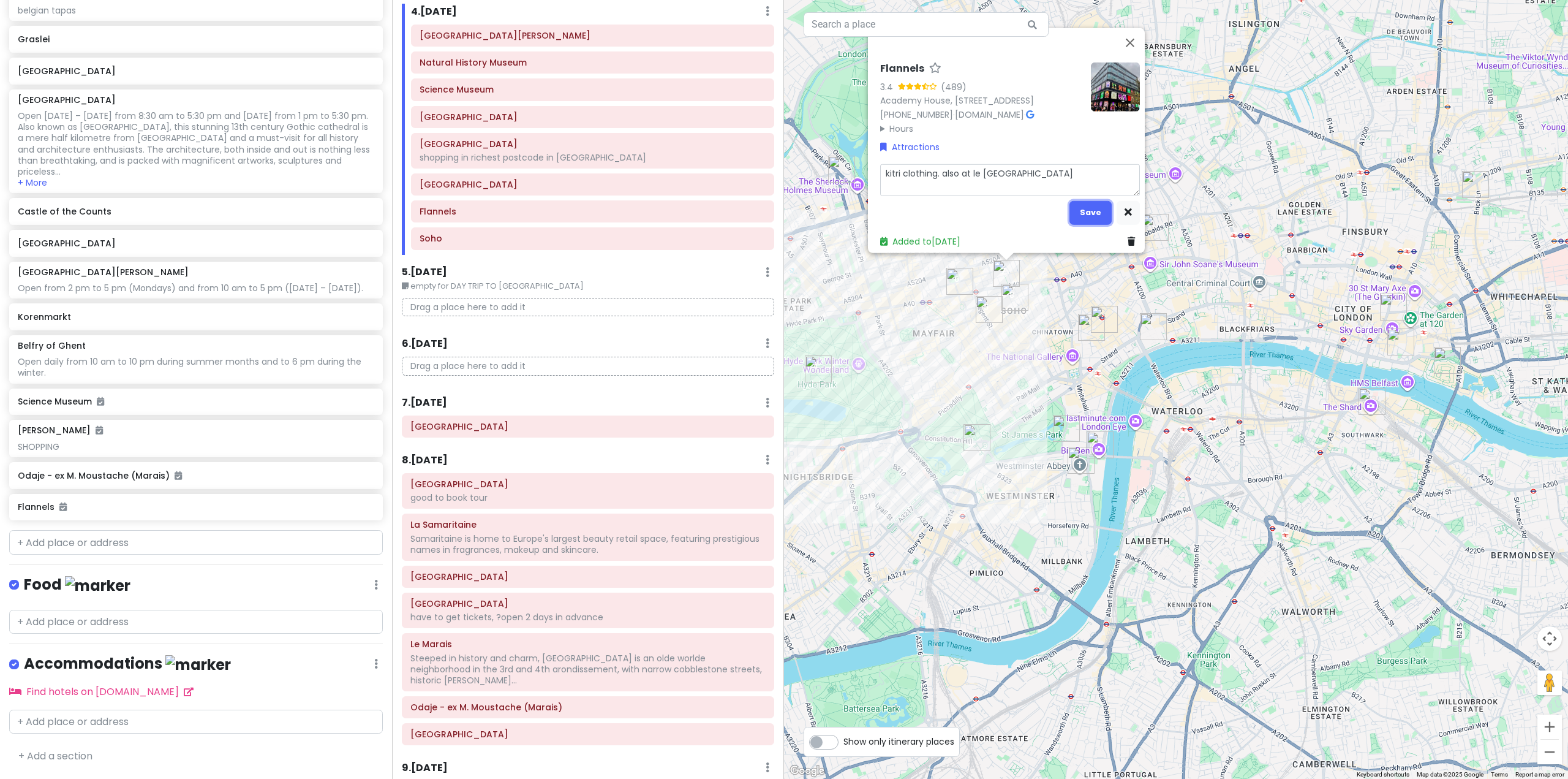
click at [1093, 202] on button "Save" at bounding box center [1090, 212] width 42 height 24
